Goal: Check status: Check status

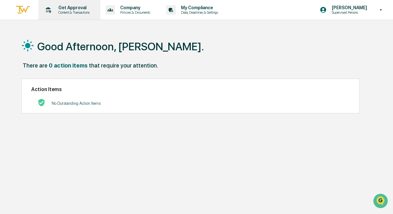
click at [70, 10] on p "Get Approval" at bounding box center [73, 7] width 40 height 5
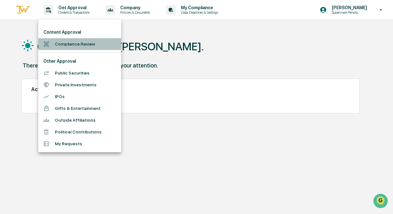
click at [67, 45] on li "Compliance Review" at bounding box center [79, 44] width 83 height 12
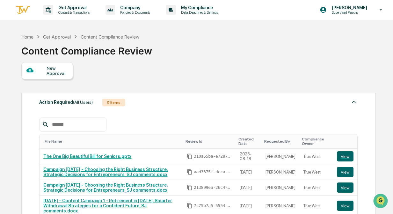
scroll to position [159, 0]
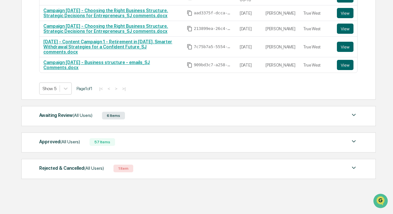
click at [147, 114] on div "Awaiting Review (All Users) 6 Items" at bounding box center [198, 115] width 319 height 9
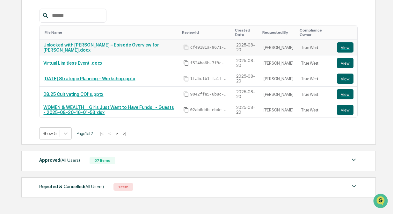
scroll to position [282, 0]
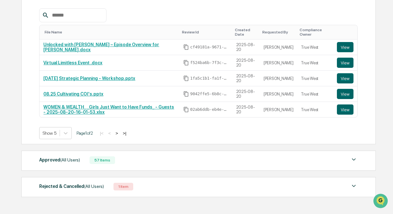
click at [148, 161] on div "Approved (All Users) 57 Items" at bounding box center [198, 160] width 319 height 9
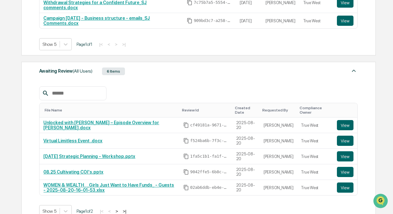
scroll to position [442, 0]
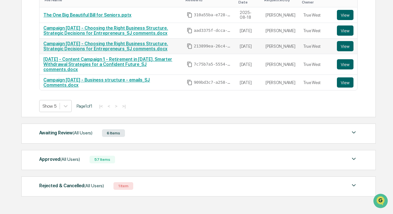
scroll to position [146, 0]
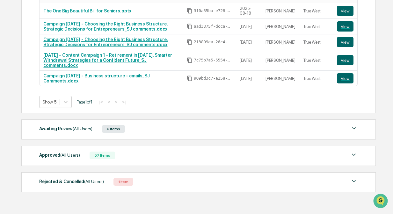
click at [147, 125] on div "Awaiting Review (All Users) 6 Items" at bounding box center [198, 129] width 319 height 9
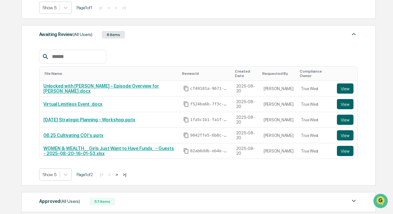
scroll to position [242, 0]
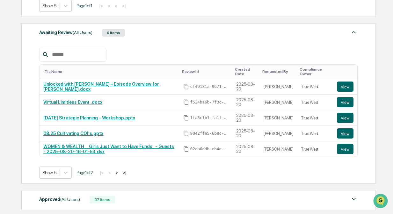
click at [120, 170] on button ">" at bounding box center [117, 172] width 6 height 5
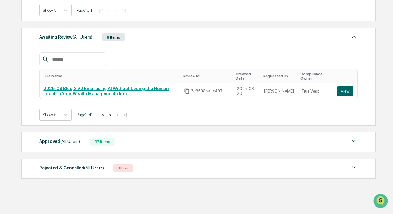
click at [114, 113] on button "<" at bounding box center [110, 114] width 6 height 5
